Goal: Find specific page/section: Find specific page/section

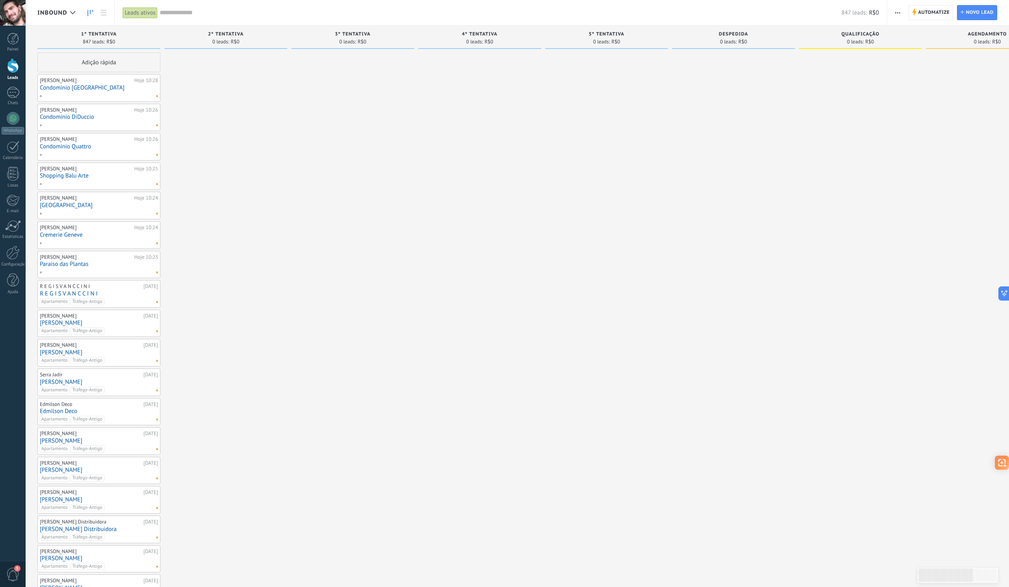
click at [114, 186] on div at bounding box center [96, 183] width 115 height 7
click at [108, 178] on link "Shopping Balu Arte" at bounding box center [99, 175] width 118 height 7
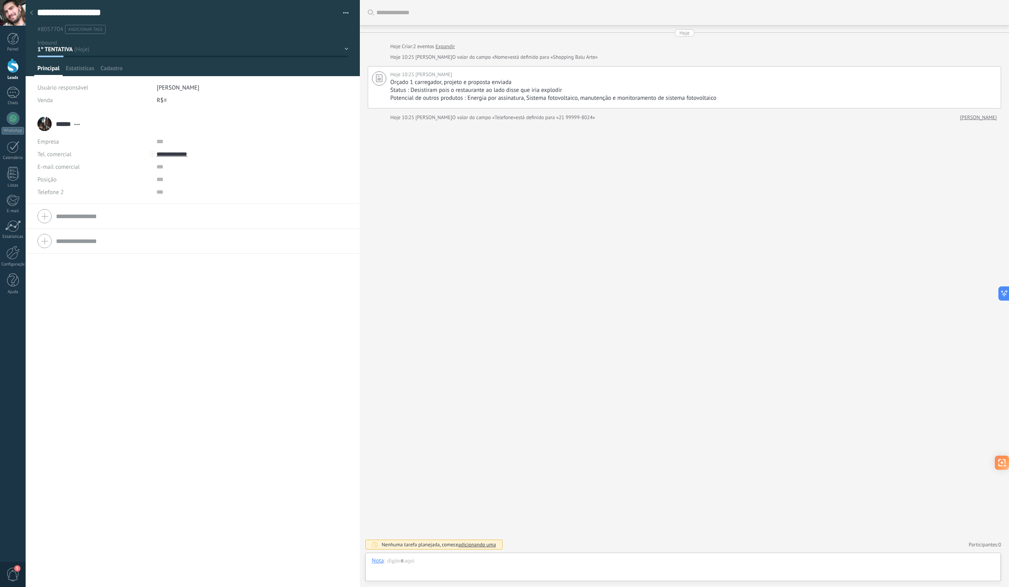
scroll to position [12, 0]
click at [14, 116] on div at bounding box center [13, 118] width 13 height 13
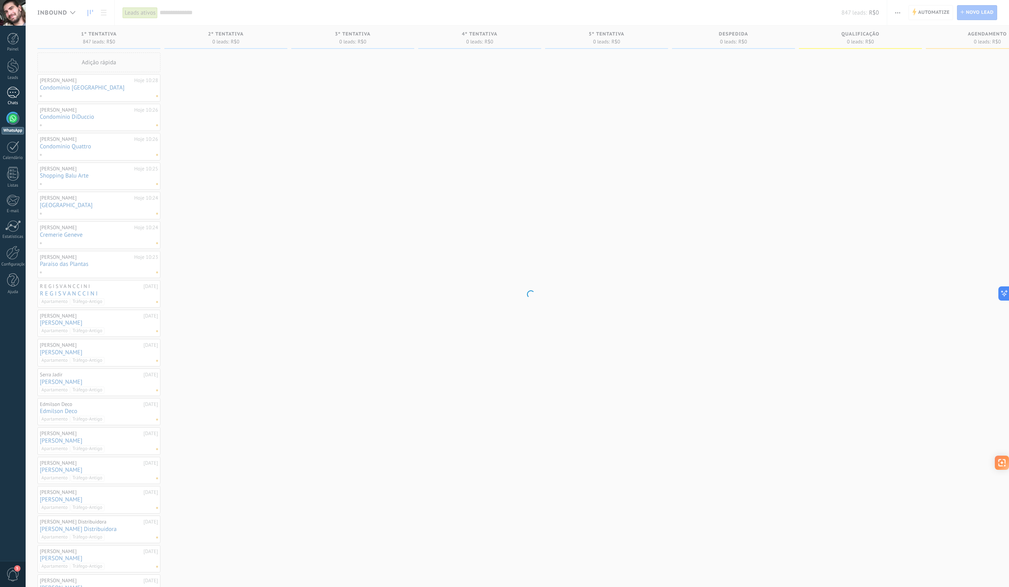
click at [16, 93] on div at bounding box center [13, 92] width 13 height 11
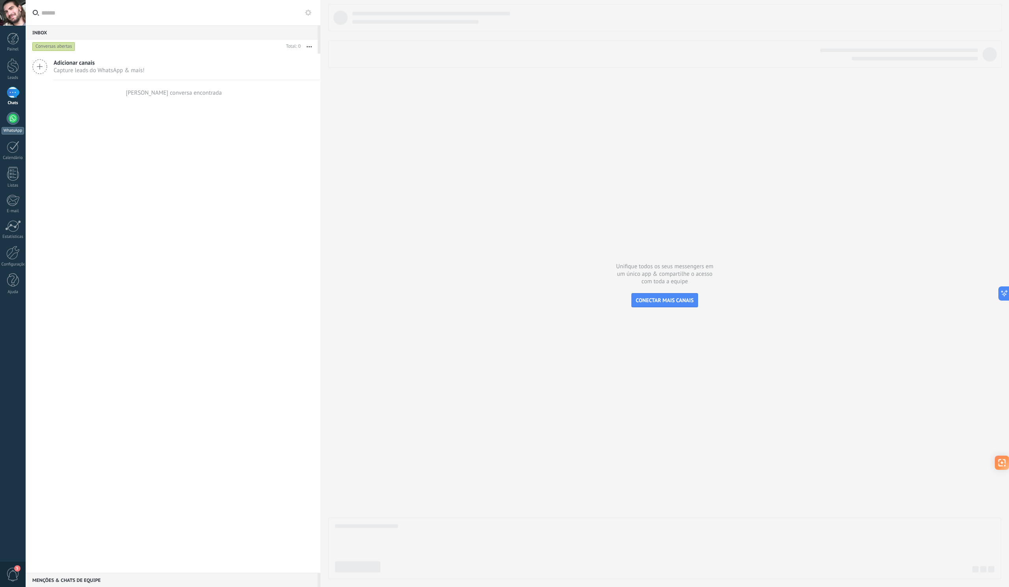
click at [15, 115] on div at bounding box center [13, 118] width 13 height 13
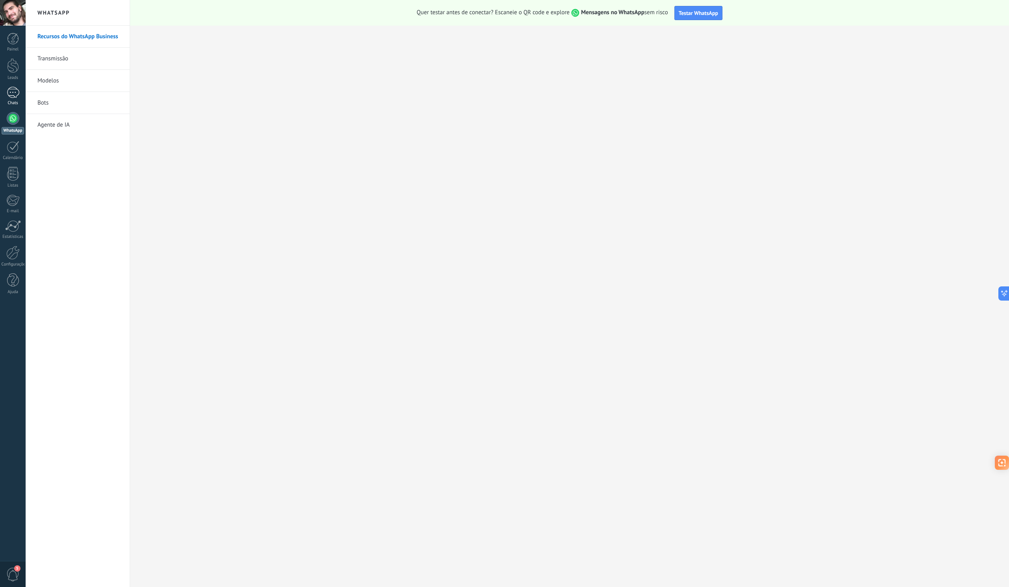
click at [17, 91] on div at bounding box center [13, 92] width 13 height 11
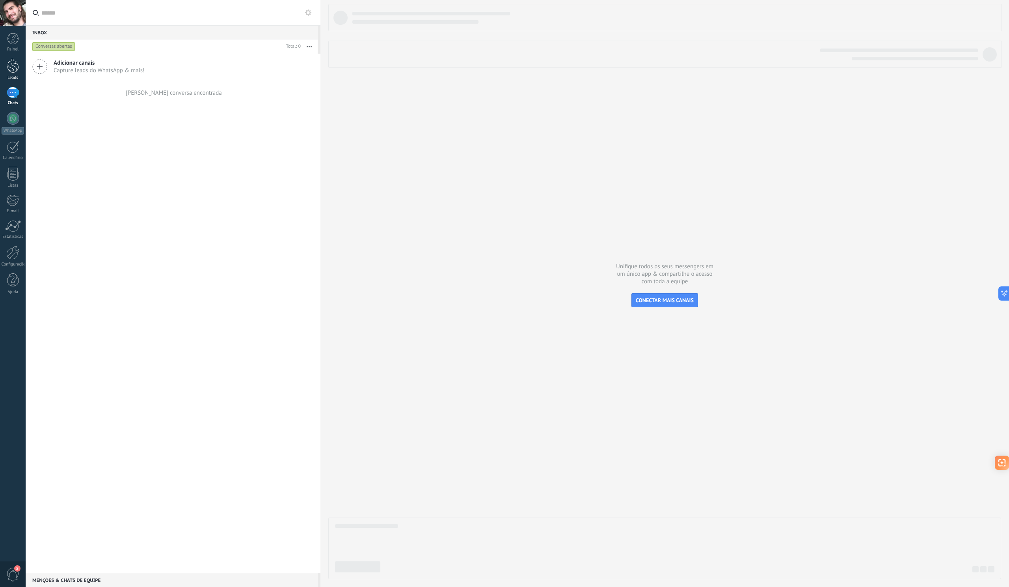
click at [14, 67] on div at bounding box center [13, 65] width 12 height 15
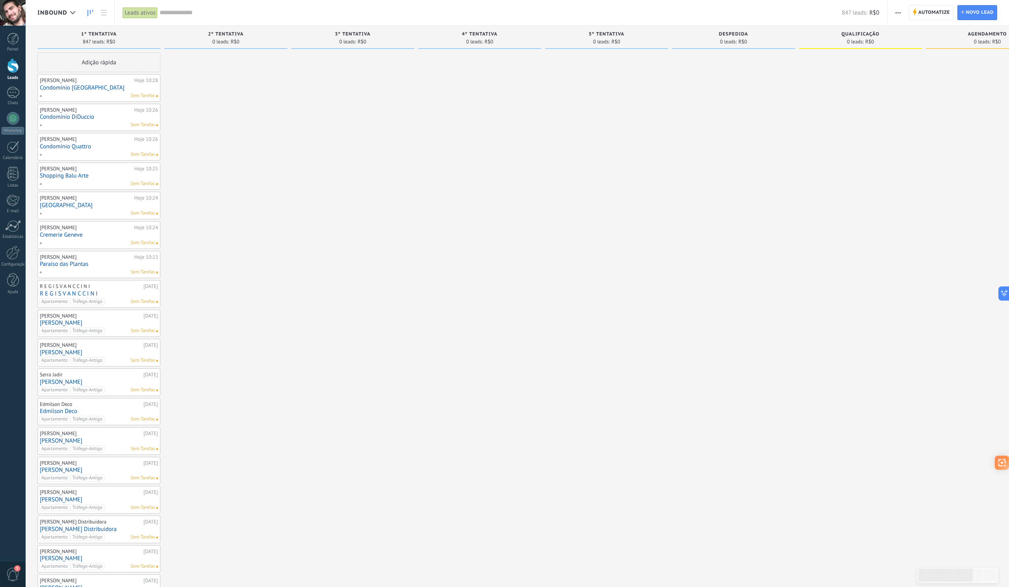
click at [42, 271] on span at bounding box center [43, 271] width 9 height 7
click at [214, 268] on div at bounding box center [225, 503] width 123 height 902
click at [99, 271] on div "Sem Tarefas" at bounding box center [96, 271] width 115 height 7
click at [63, 257] on div "[PERSON_NAME]" at bounding box center [86, 257] width 93 height 6
click at [84, 256] on div "[PERSON_NAME]" at bounding box center [86, 257] width 93 height 6
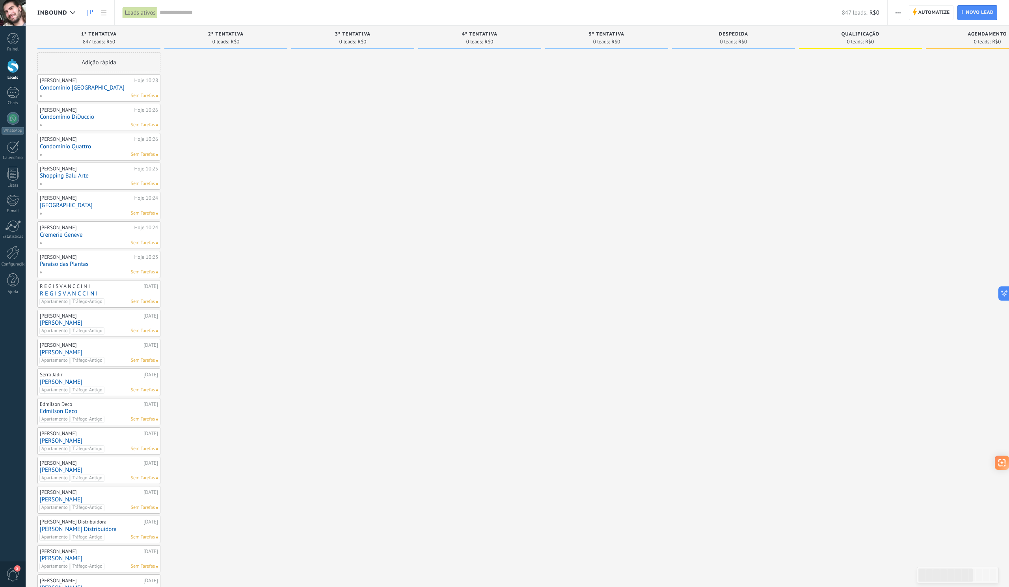
click at [84, 256] on div "[PERSON_NAME]" at bounding box center [86, 257] width 93 height 6
click at [52, 266] on link "Paraíso das Plantas" at bounding box center [99, 264] width 118 height 7
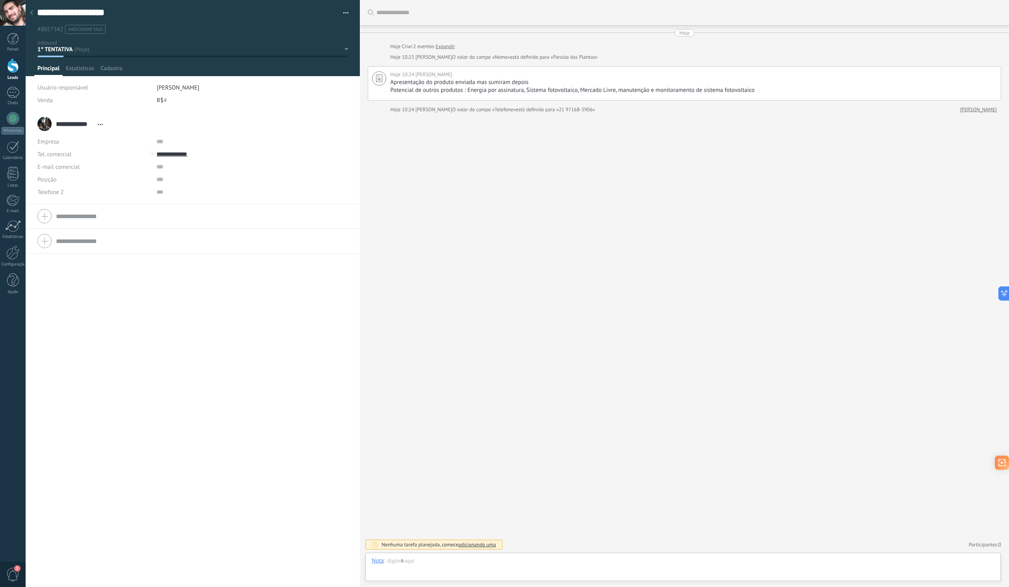
scroll to position [12, 0]
click at [142, 65] on span "Configurações" at bounding box center [146, 70] width 35 height 11
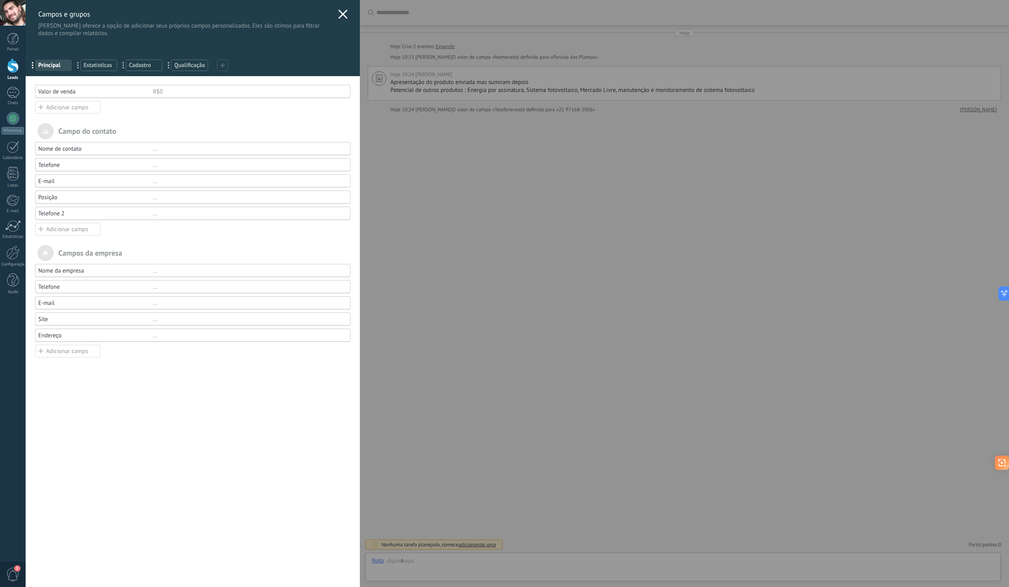
click at [113, 68] on span "Estatísticas" at bounding box center [99, 64] width 30 height 7
click at [136, 68] on span "Cadastro" at bounding box center [144, 64] width 30 height 7
click at [65, 65] on span "Principal" at bounding box center [53, 64] width 30 height 7
click at [340, 15] on use at bounding box center [343, 13] width 9 height 9
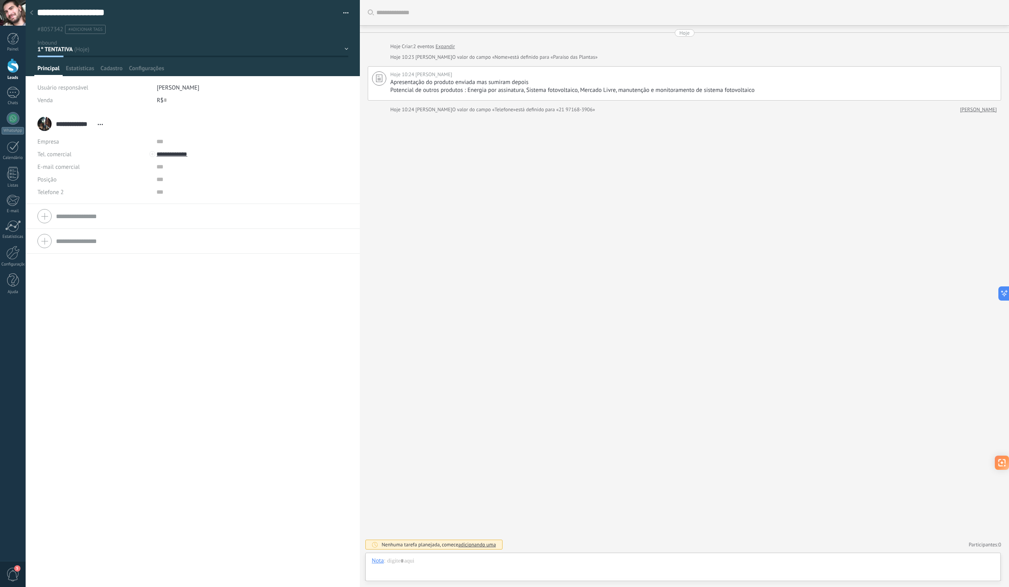
click at [32, 15] on icon at bounding box center [31, 12] width 3 height 5
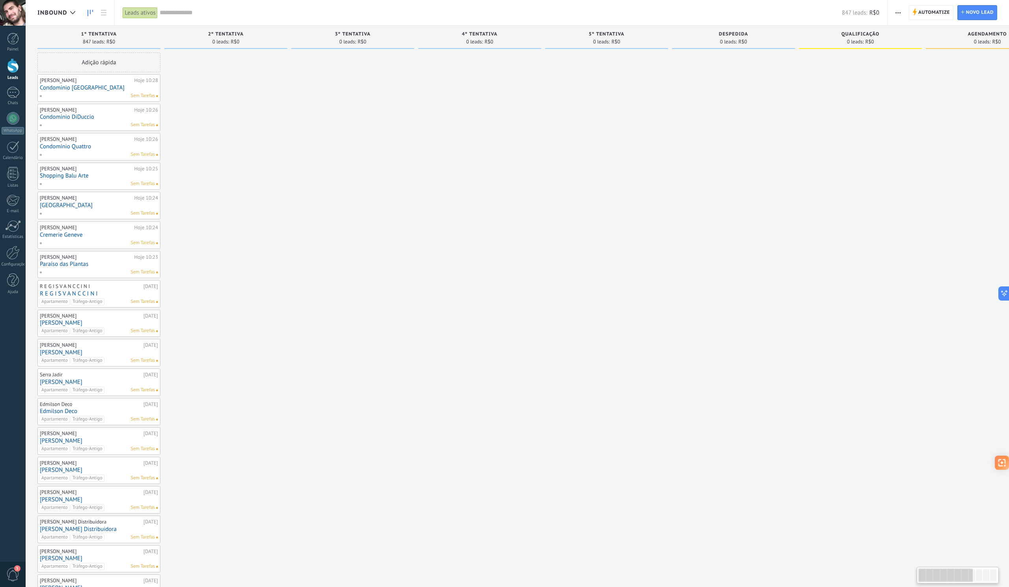
scroll to position [7, 0]
click at [102, 93] on div "Sem Tarefas" at bounding box center [96, 95] width 115 height 7
click at [85, 91] on div "[PERSON_NAME] 10:28 Condomínio Casa Alta Sem Tarefas" at bounding box center [99, 87] width 118 height 23
click at [77, 86] on link "Condomínio [GEOGRAPHIC_DATA]" at bounding box center [99, 87] width 118 height 7
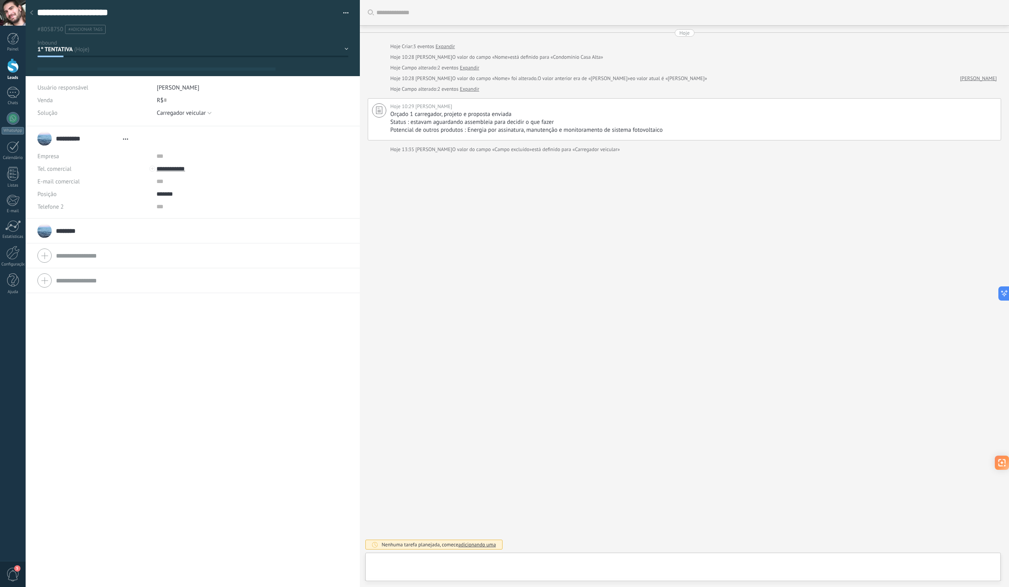
type textarea "**********"
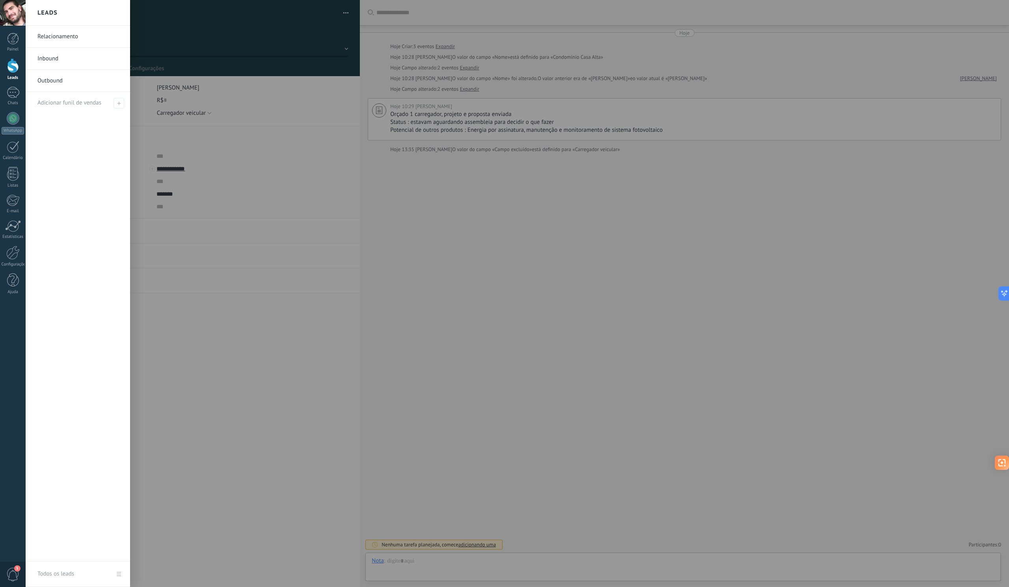
click at [11, 63] on div at bounding box center [13, 65] width 12 height 15
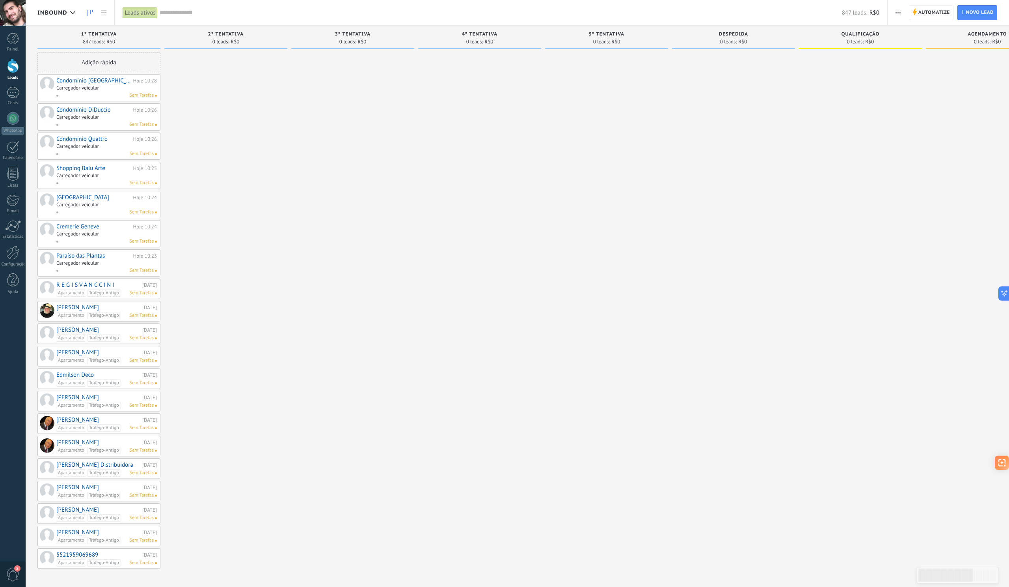
click at [200, 14] on input "text" at bounding box center [501, 13] width 682 height 8
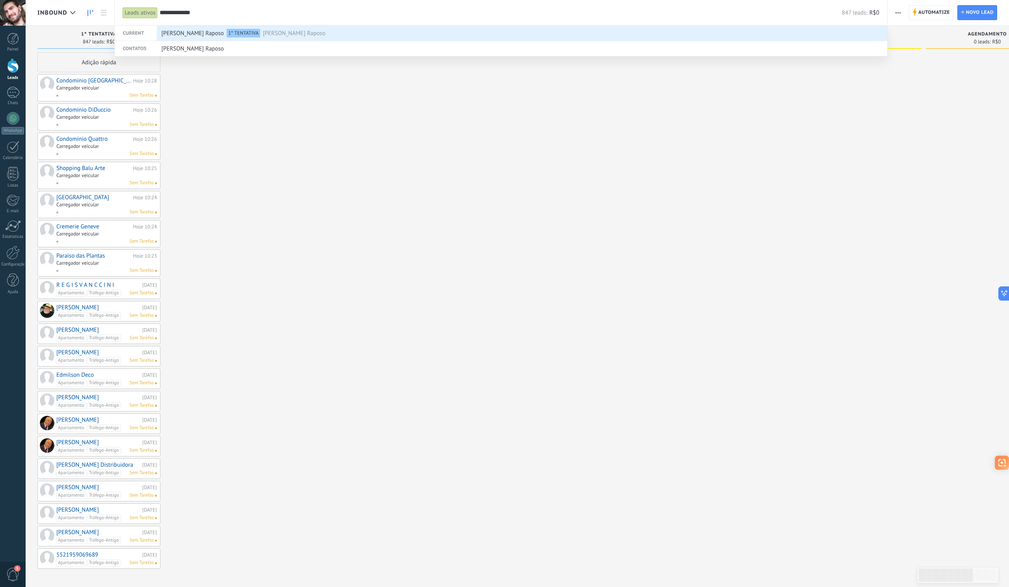
type input "**********"
click at [201, 35] on span "[PERSON_NAME] Raposo" at bounding box center [192, 33] width 62 height 15
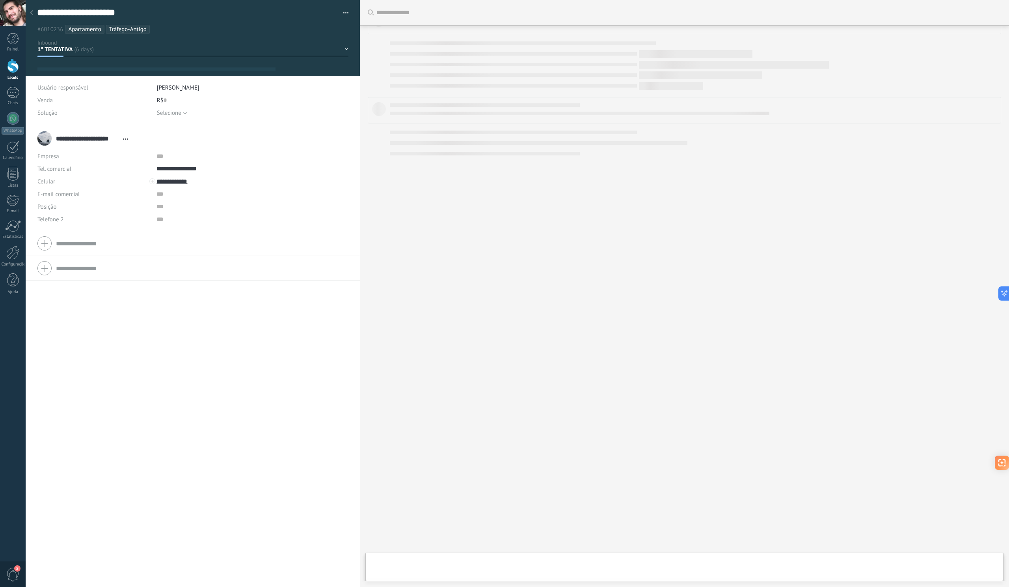
type textarea "**********"
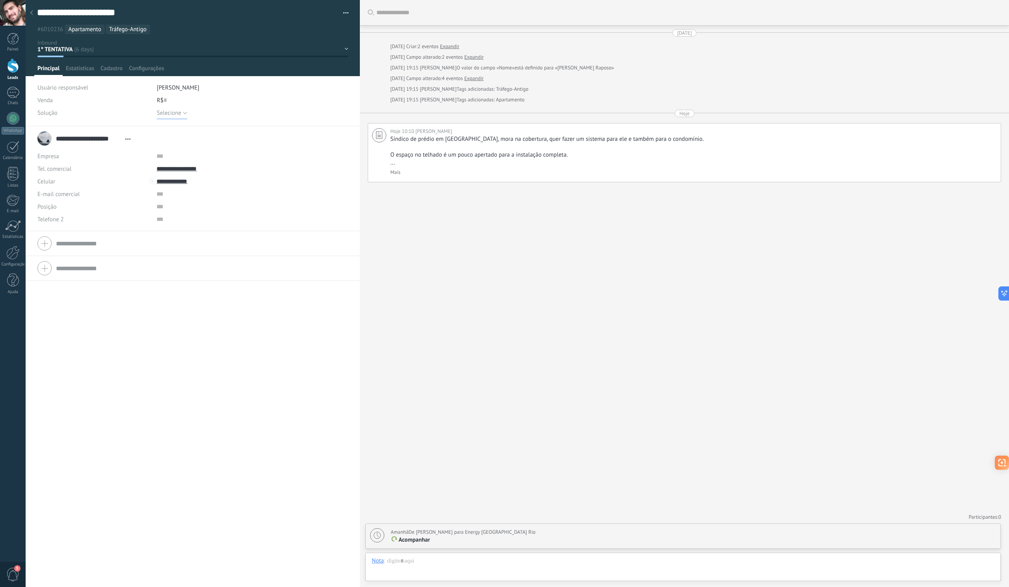
click at [181, 114] on button "Selecione" at bounding box center [172, 112] width 30 height 13
click at [32, 12] on icon at bounding box center [31, 12] width 3 height 5
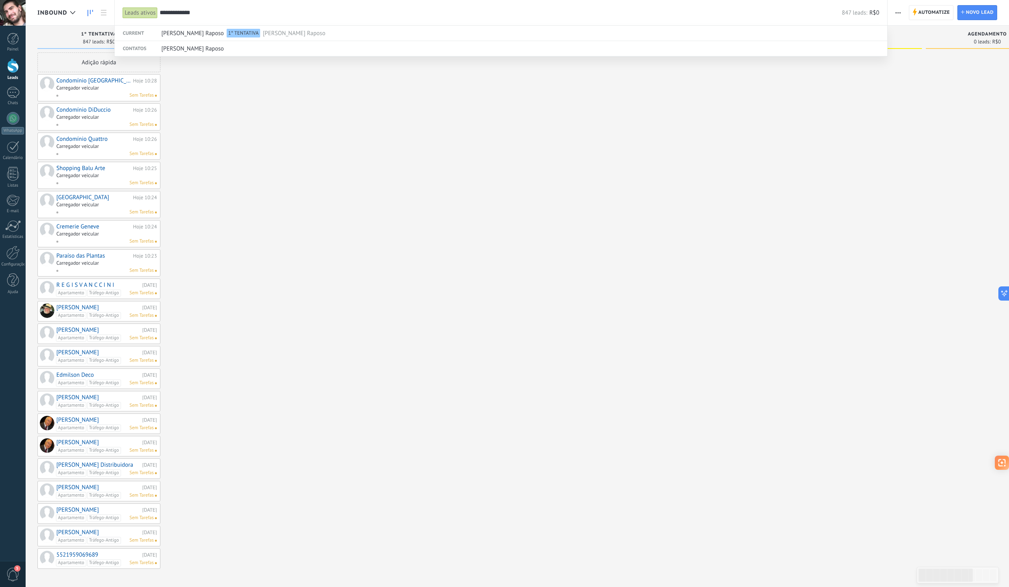
click at [232, 98] on div at bounding box center [504, 293] width 1009 height 587
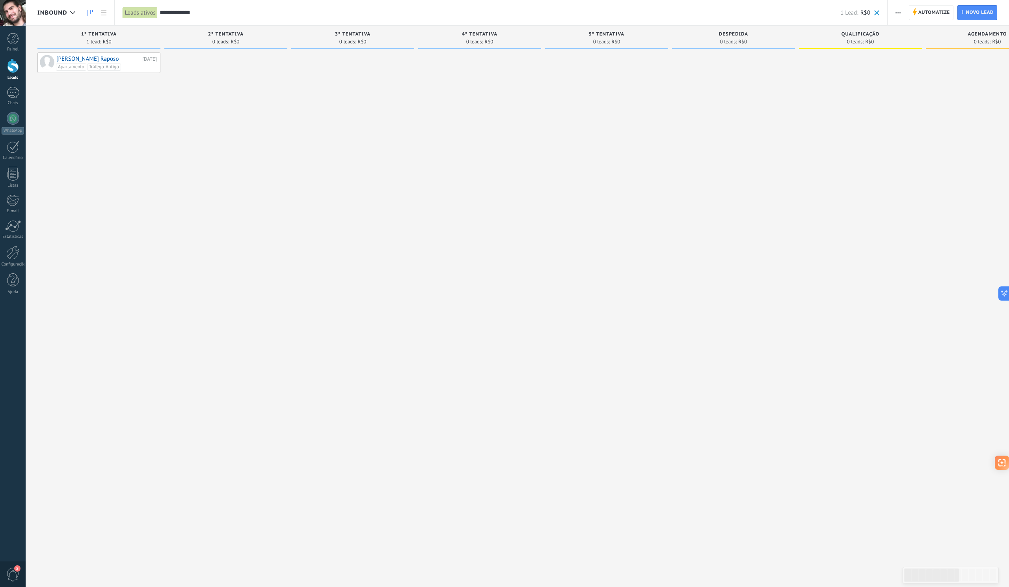
click at [184, 17] on div "**********" at bounding box center [520, 12] width 720 height 25
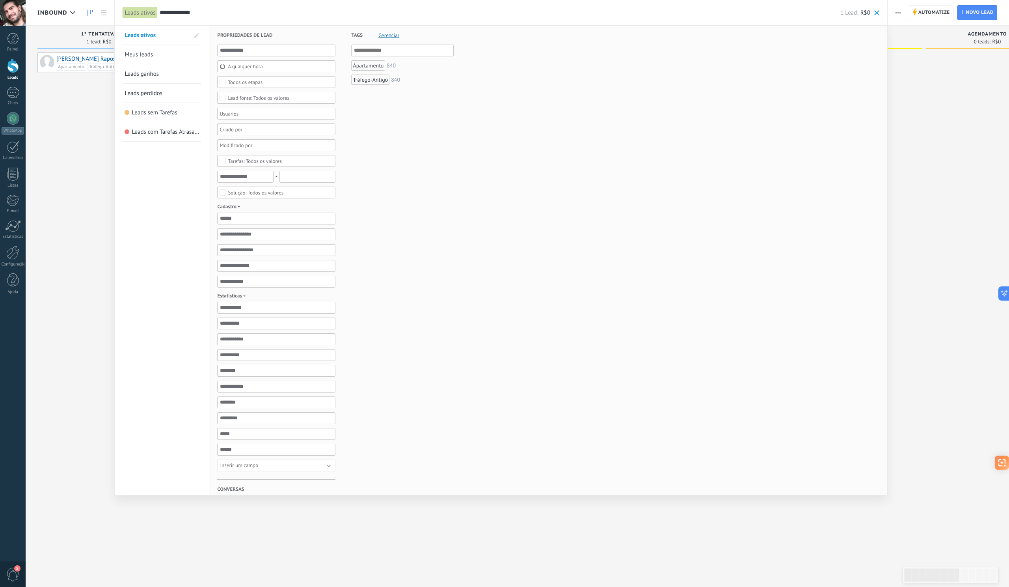
click at [184, 17] on div "**********" at bounding box center [520, 12] width 720 height 25
click at [179, 11] on input "**********" at bounding box center [500, 13] width 681 height 8
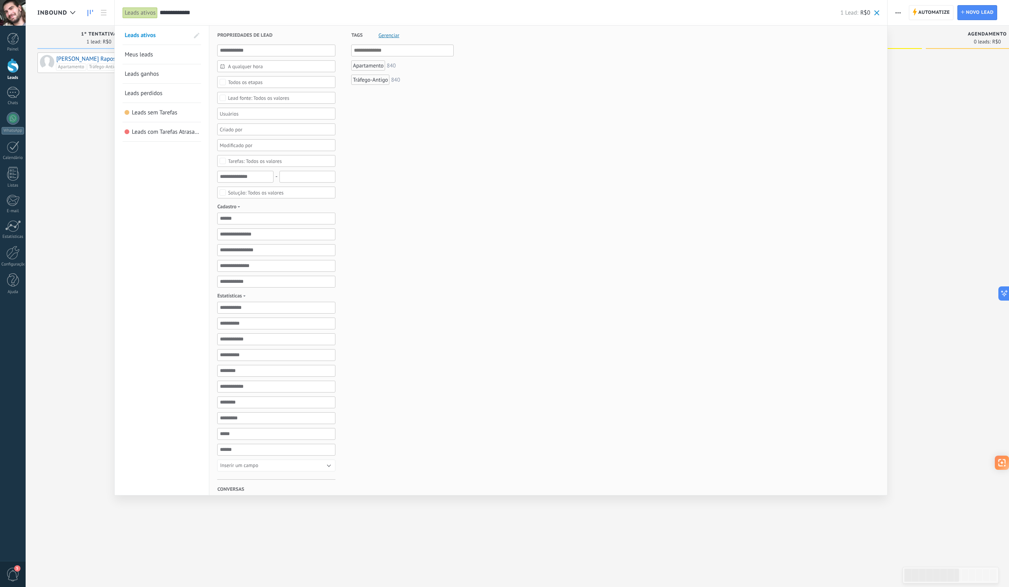
click at [179, 11] on input "**********" at bounding box center [500, 13] width 681 height 8
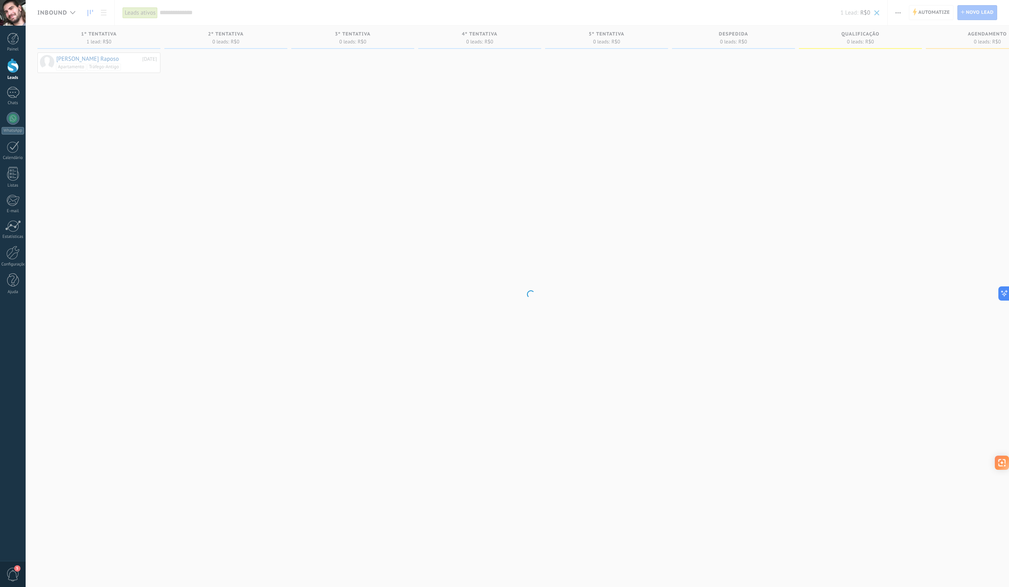
click at [79, 120] on body ".abccls-1,.abccls-2{fill-rule:evenodd}.abccls-2{fill:#fff} .abfcls-1{fill:none}…" at bounding box center [504, 293] width 1009 height 587
